Goal: Register for event/course

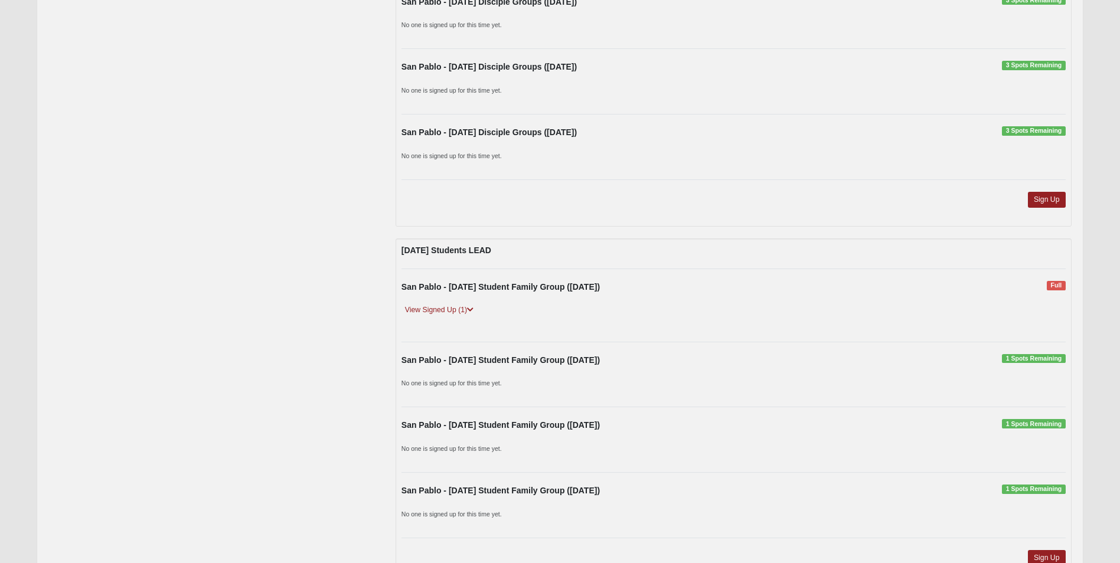
scroll to position [649, 0]
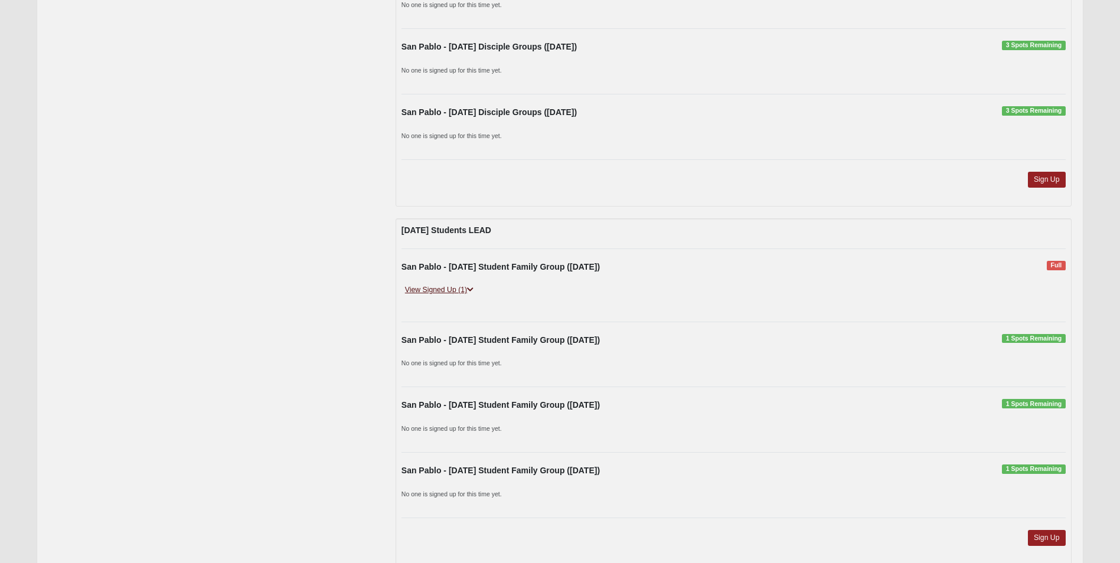
click at [419, 289] on link "View Signed Up (1)" at bounding box center [439, 290] width 76 height 12
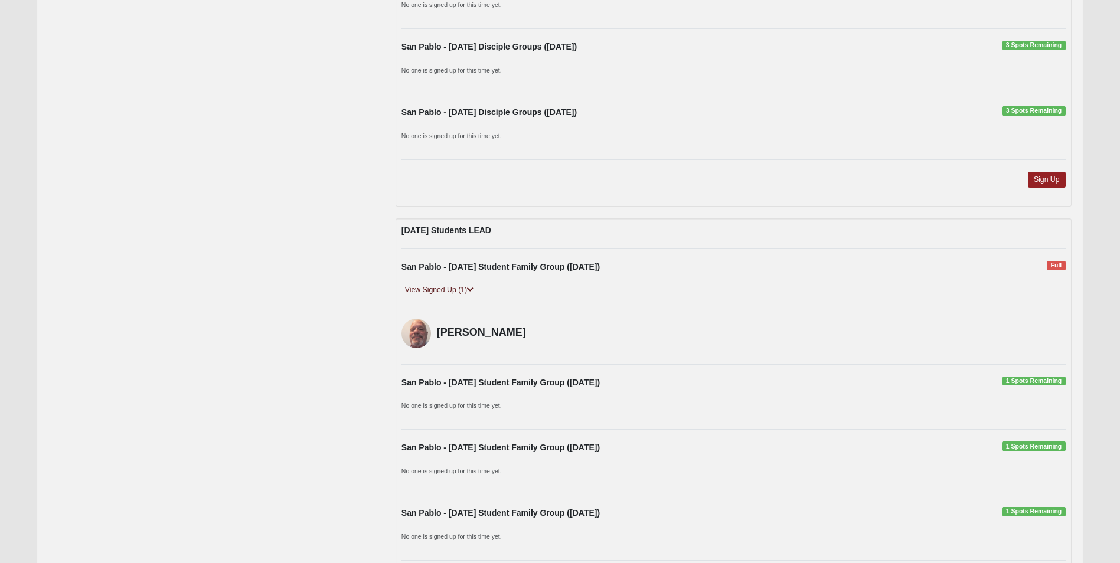
click at [419, 288] on link "View Signed Up (1)" at bounding box center [439, 290] width 76 height 12
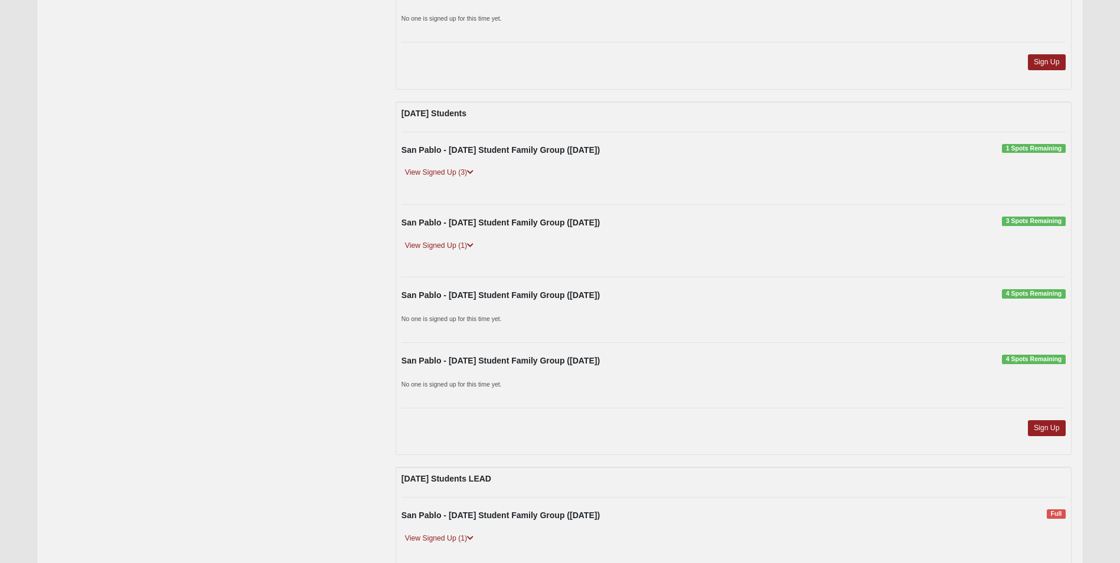
scroll to position [1104, 0]
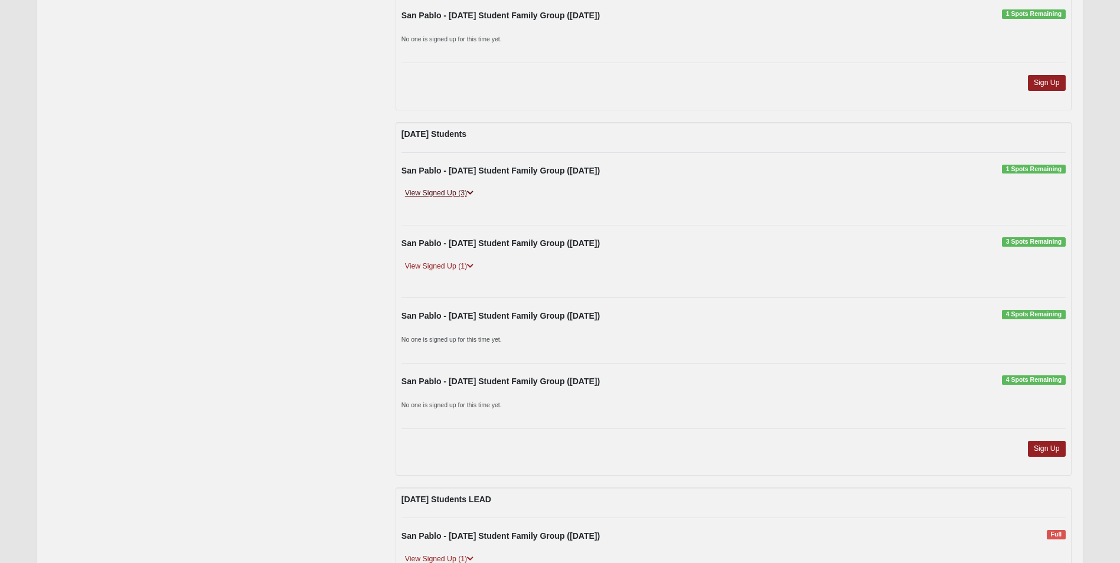
click at [431, 192] on link "View Signed Up (3)" at bounding box center [439, 193] width 76 height 12
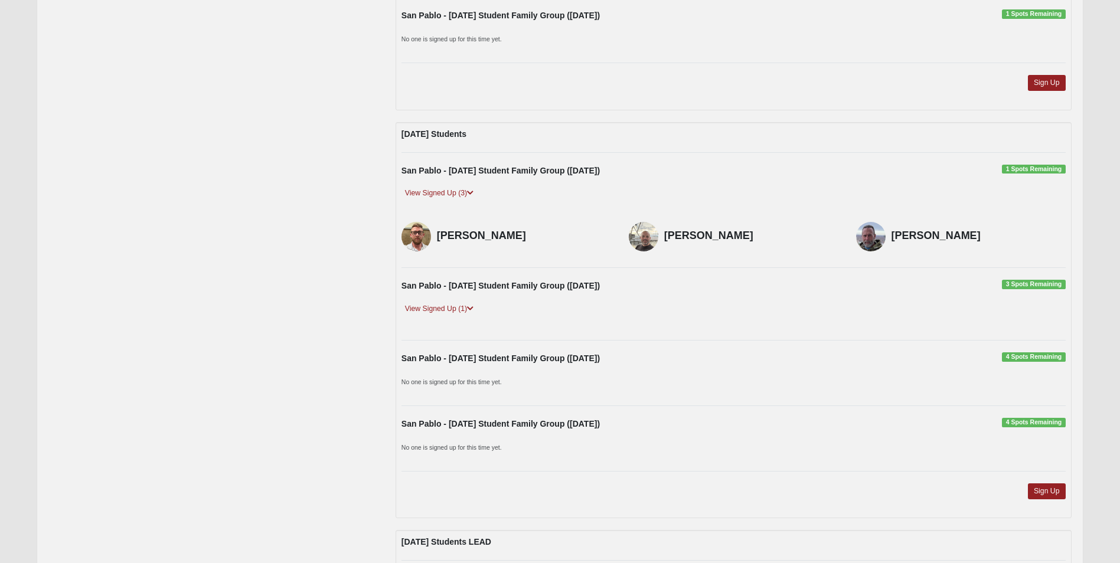
click at [699, 323] on div "View Signed Up (1)" at bounding box center [734, 316] width 682 height 26
click at [1046, 491] on link "Sign Up" at bounding box center [1047, 491] width 38 height 16
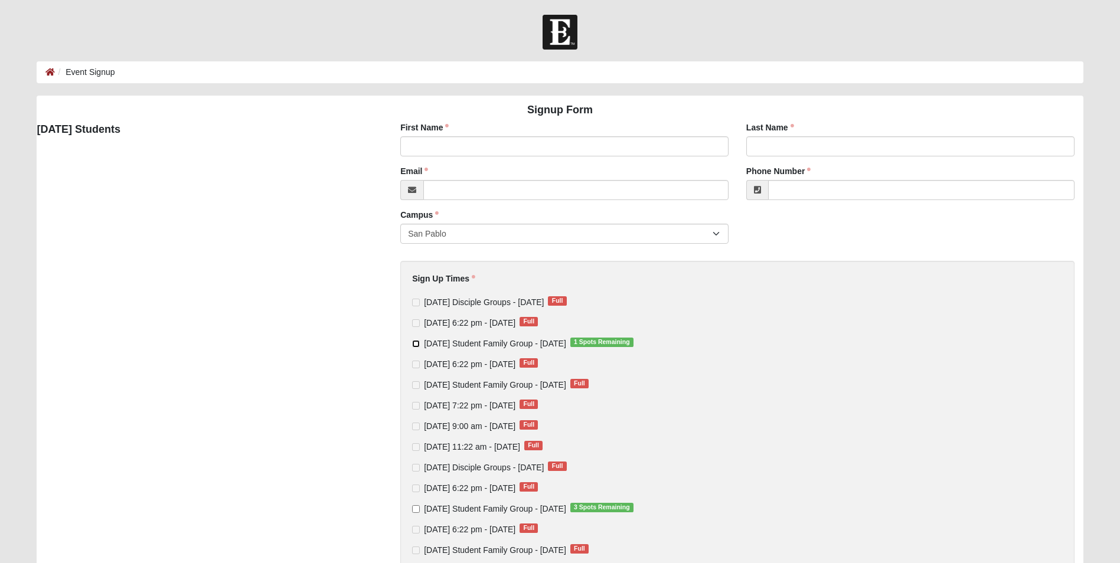
click at [417, 344] on input "[DATE] Student Family Group - [DATE] 1 Spots Remaining" at bounding box center [416, 344] width 8 height 8
checkbox input "true"
click at [444, 142] on input "First Name" at bounding box center [564, 146] width 328 height 20
type input "[PERSON_NAME]"
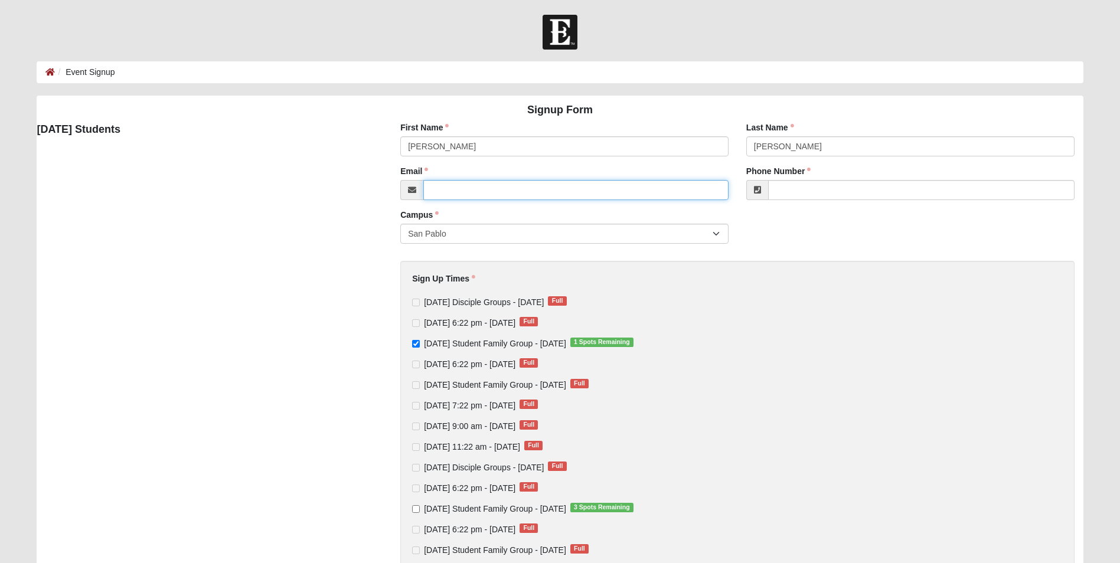
type input "[EMAIL_ADDRESS][DOMAIN_NAME]"
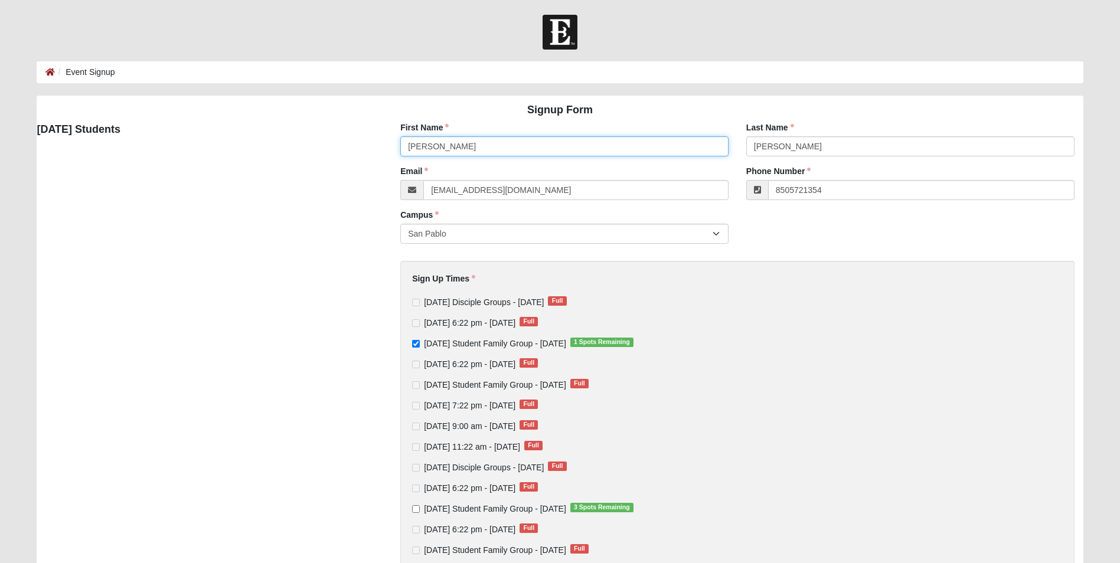
type input "[PHONE_NUMBER]"
click at [774, 329] on div "[DATE] 6:22 pm - [DATE] Full" at bounding box center [737, 323] width 650 height 12
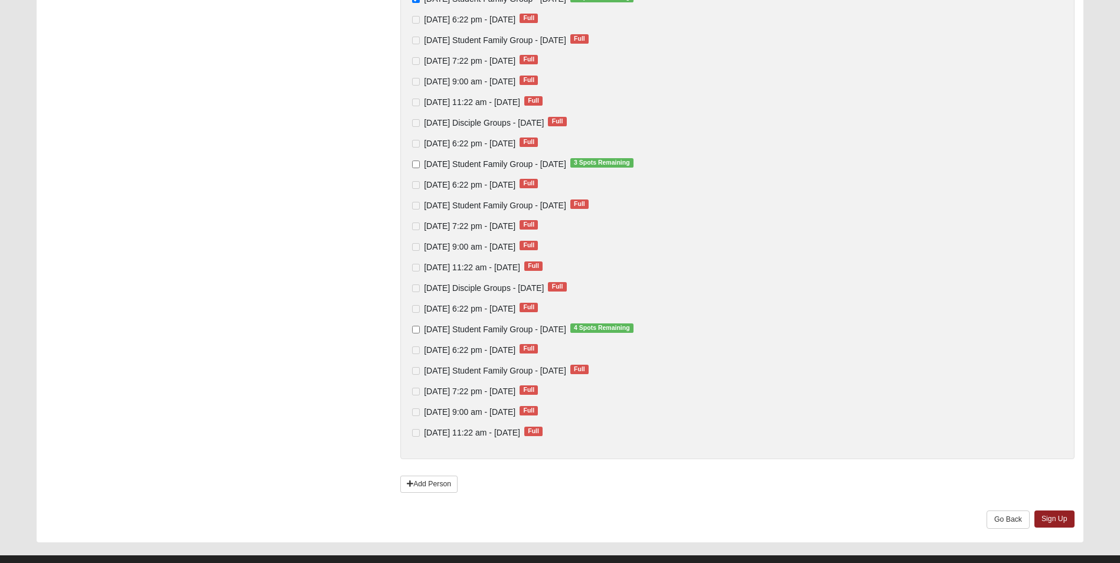
scroll to position [367, 0]
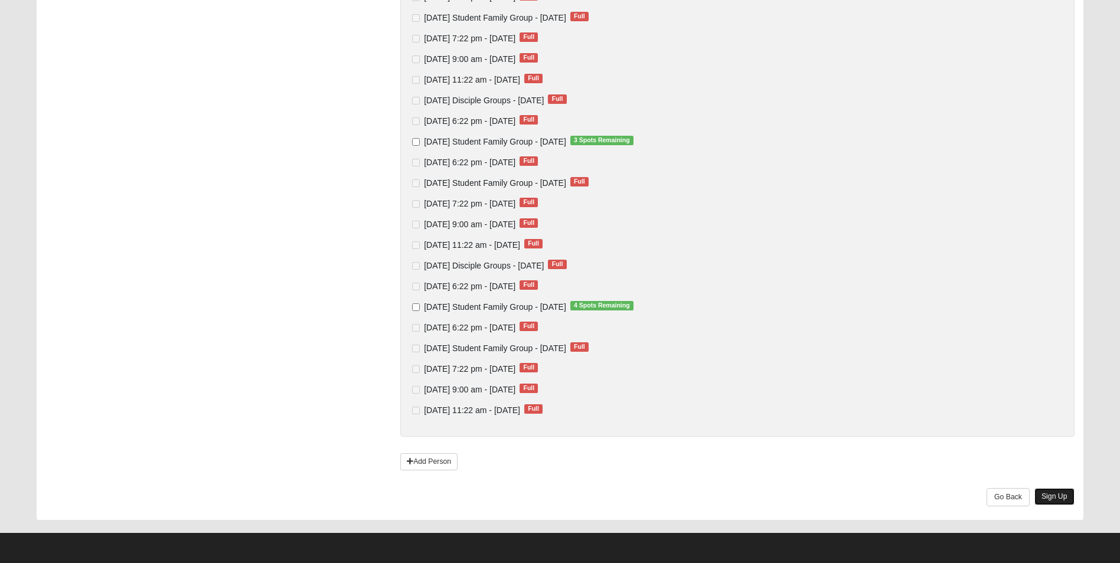
click at [1056, 493] on link "Sign Up" at bounding box center [1054, 496] width 40 height 17
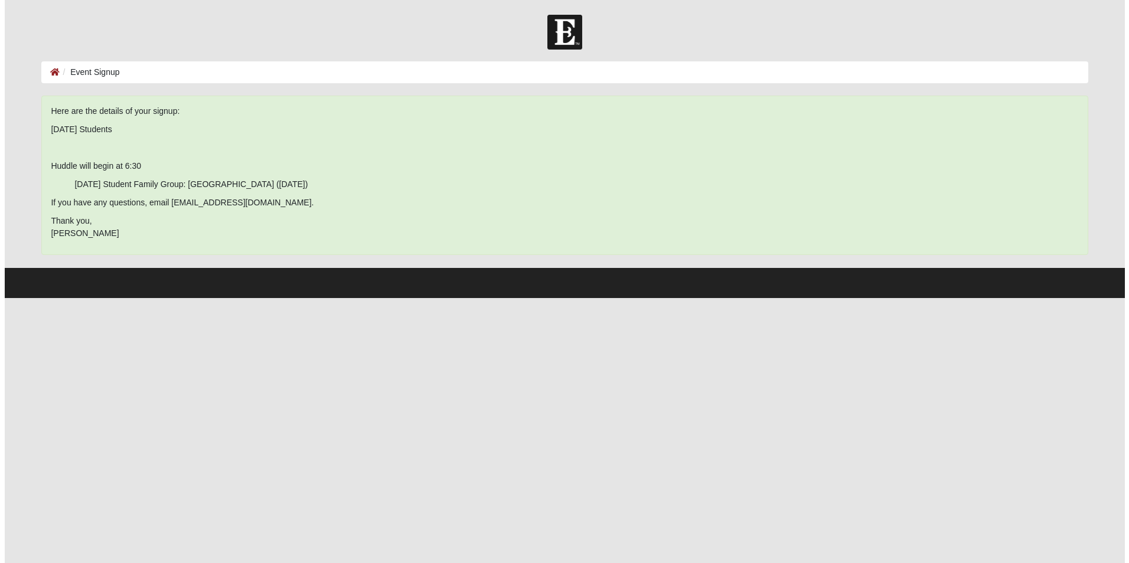
scroll to position [0, 0]
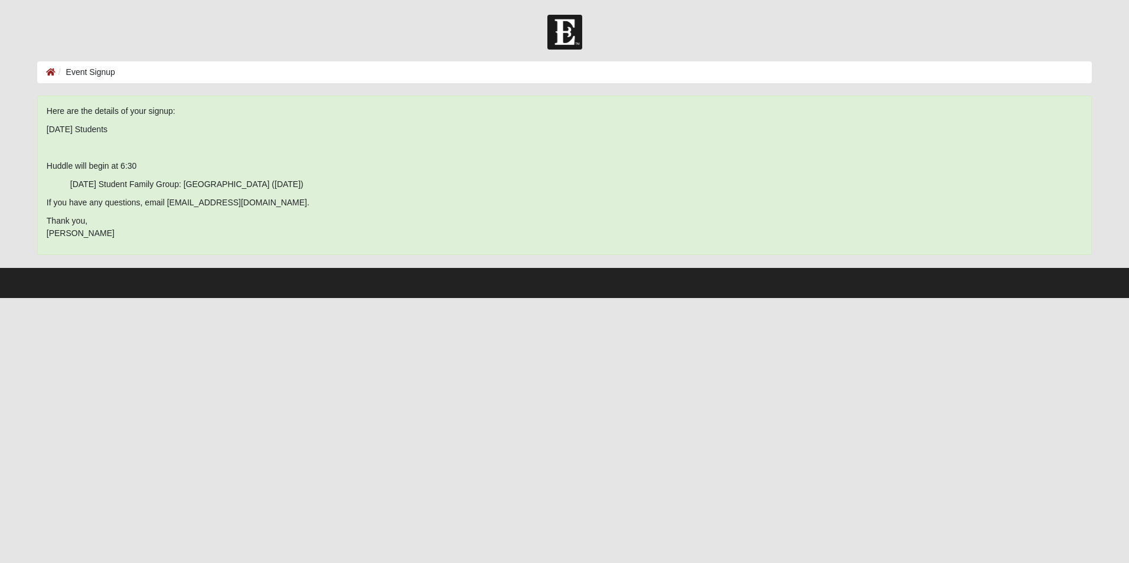
click at [794, 298] on html "Log In Event Signup Event Signup Error Here are the details of your signup: Tue…" at bounding box center [564, 149] width 1129 height 298
